Goal: Task Accomplishment & Management: Manage account settings

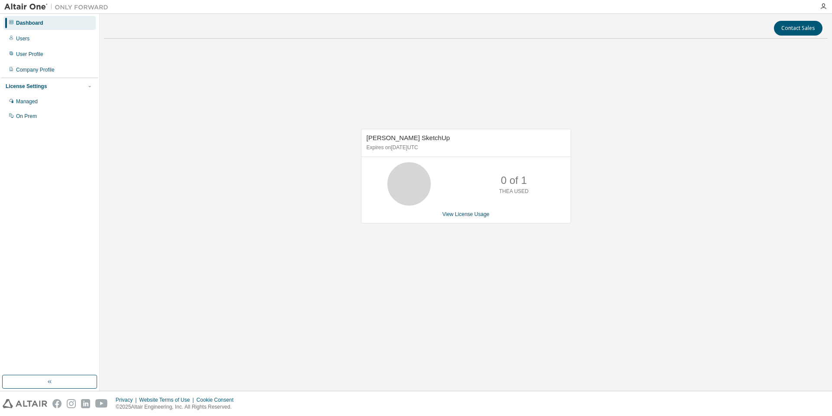
click at [411, 179] on icon at bounding box center [409, 184] width 22 height 22
click at [424, 145] on p "Expires on August 20, 2026 UTC" at bounding box center [465, 147] width 197 height 7
click at [477, 214] on link "View License Usage" at bounding box center [465, 214] width 47 height 6
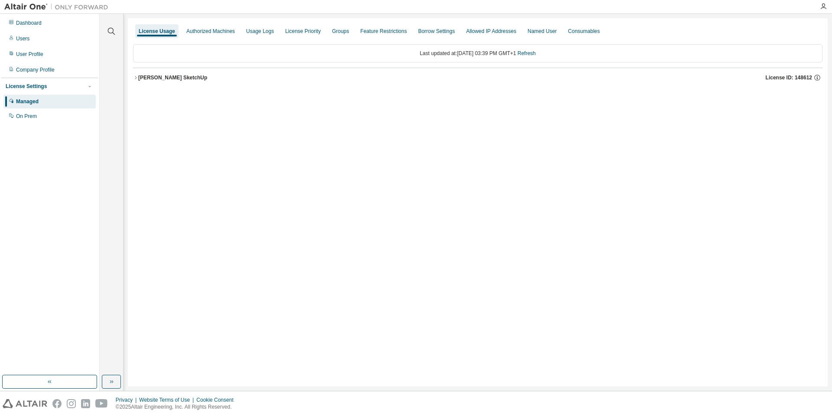
click at [189, 78] on div "Thea Render SketchUp" at bounding box center [172, 77] width 69 height 7
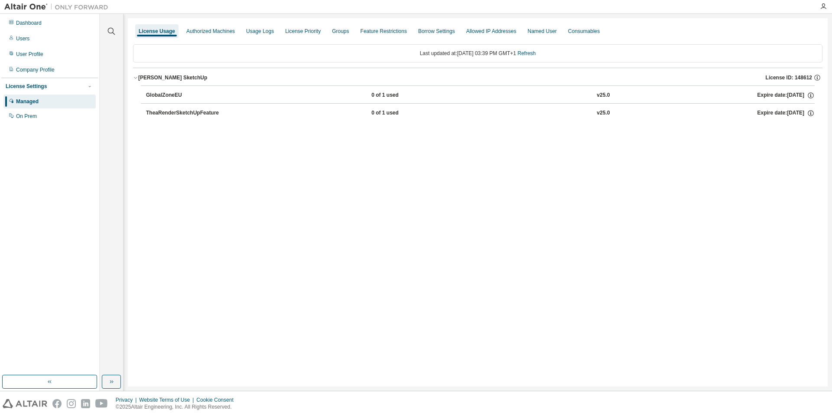
click at [198, 118] on button "TheaRenderSketchUpFeature 0 of 1 used v25.0 Expire date: 2026-08-20" at bounding box center [480, 113] width 669 height 19
click at [198, 113] on div "TheaRenderSketchUpFeature" at bounding box center [185, 113] width 78 height 8
click at [165, 94] on div "GlobalZoneEU" at bounding box center [185, 95] width 78 height 8
click at [808, 111] on icon "button" at bounding box center [811, 113] width 8 height 8
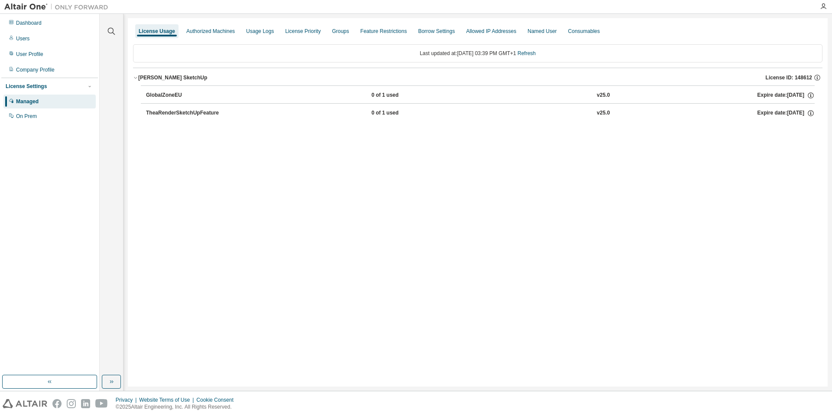
click at [380, 93] on div "0 of 1 used" at bounding box center [410, 95] width 78 height 8
click at [292, 31] on div "License Priority" at bounding box center [303, 31] width 36 height 7
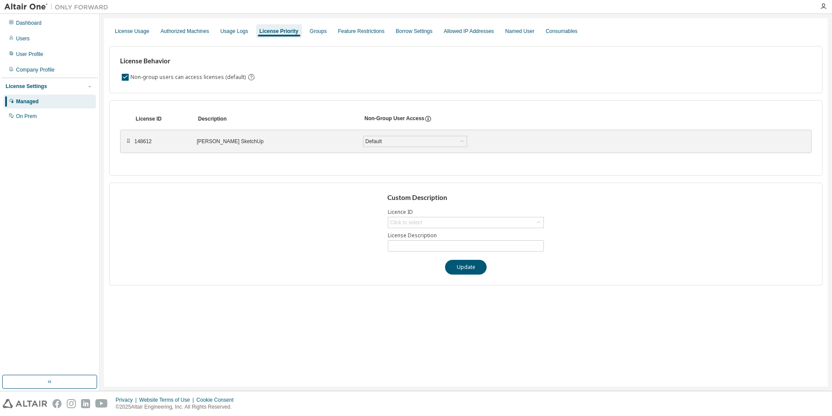
click at [233, 140] on div "Thea Render SketchUp" at bounding box center [275, 141] width 156 height 7
click at [146, 144] on div "148612" at bounding box center [160, 141] width 52 height 7
click at [194, 29] on div "Authorized Machines" at bounding box center [184, 31] width 49 height 7
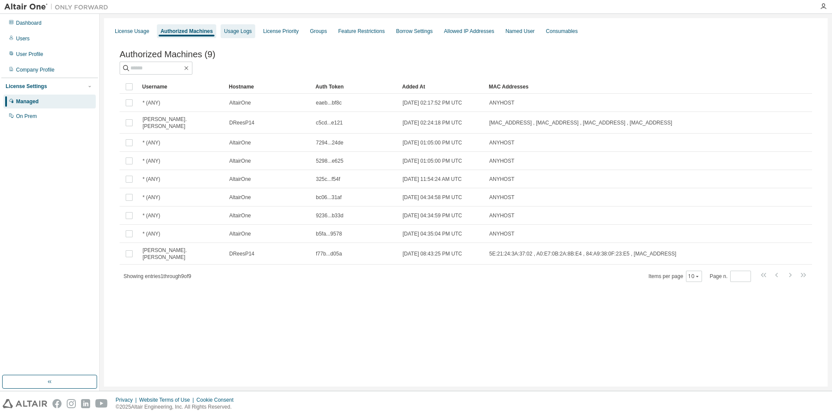
click at [231, 27] on div "Usage Logs" at bounding box center [238, 31] width 35 height 14
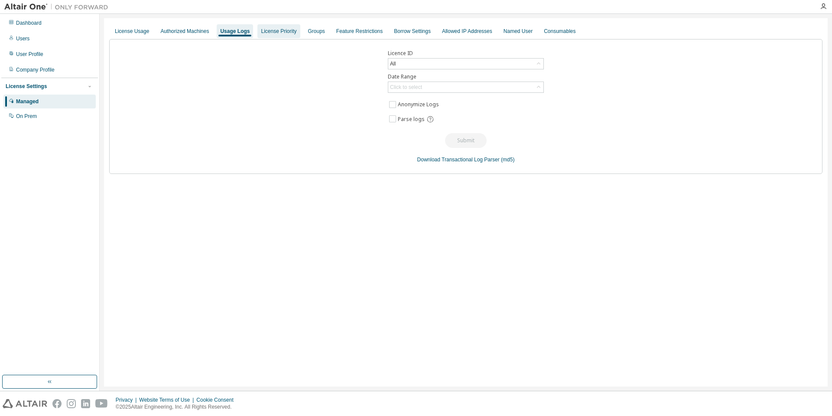
click at [261, 30] on div "License Priority" at bounding box center [279, 31] width 36 height 7
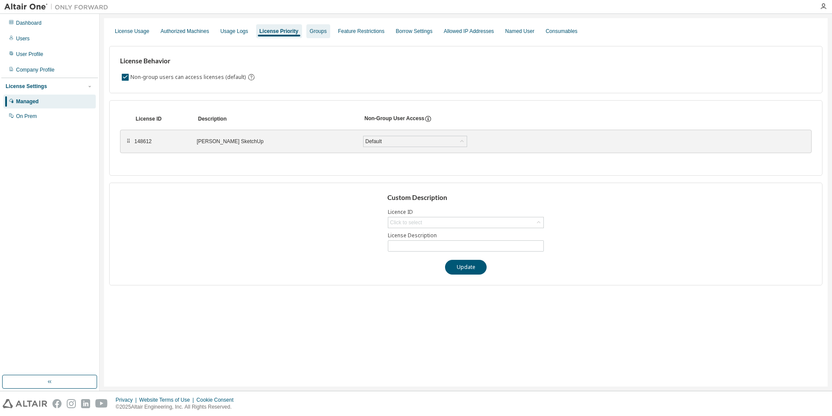
click at [312, 34] on div "Groups" at bounding box center [318, 31] width 17 height 7
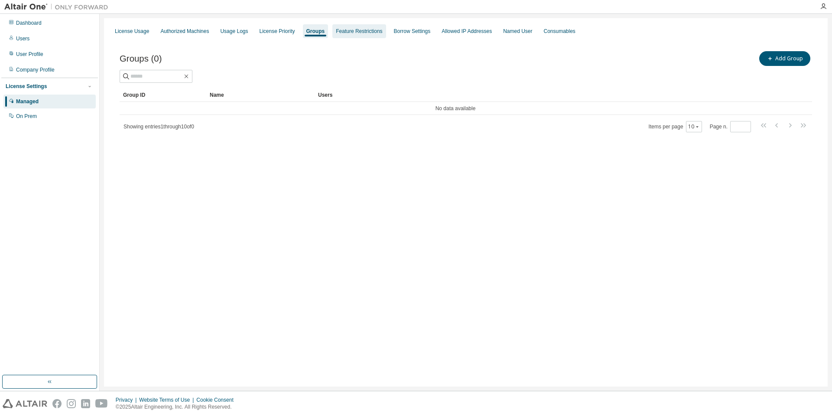
click at [352, 33] on div "Feature Restrictions" at bounding box center [359, 31] width 46 height 7
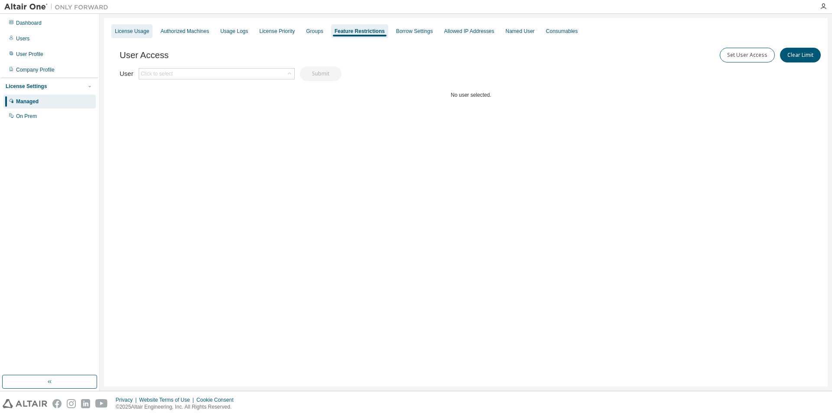
click at [130, 30] on div "License Usage" at bounding box center [132, 31] width 34 height 7
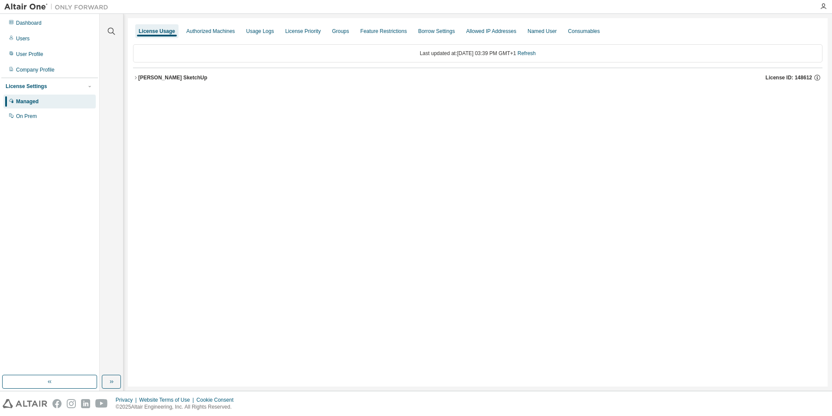
click at [275, 172] on div "License Usage Authorized Machines Usage Logs License Priority Groups Feature Re…" at bounding box center [478, 202] width 700 height 368
click at [181, 78] on div "Thea Render SketchUp" at bounding box center [172, 77] width 69 height 7
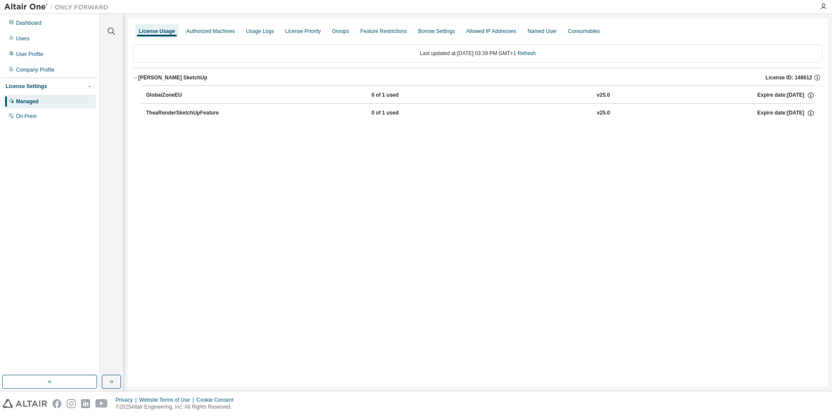
click at [791, 78] on span "License ID: 148612" at bounding box center [789, 77] width 46 height 7
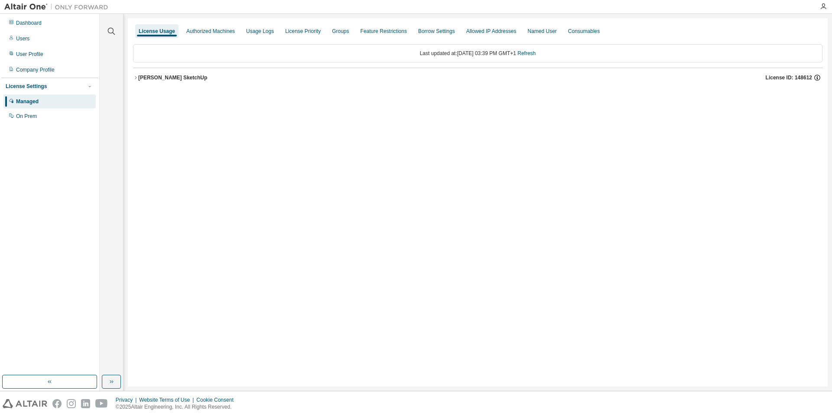
click at [817, 76] on icon "button" at bounding box center [817, 76] width 1 height 1
click at [445, 108] on div "License Usage Authorized Machines Usage Logs License Priority Groups Feature Re…" at bounding box center [478, 202] width 700 height 368
click at [177, 77] on div "Thea Render SketchUp" at bounding box center [172, 77] width 69 height 7
